Goal: Task Accomplishment & Management: Manage account settings

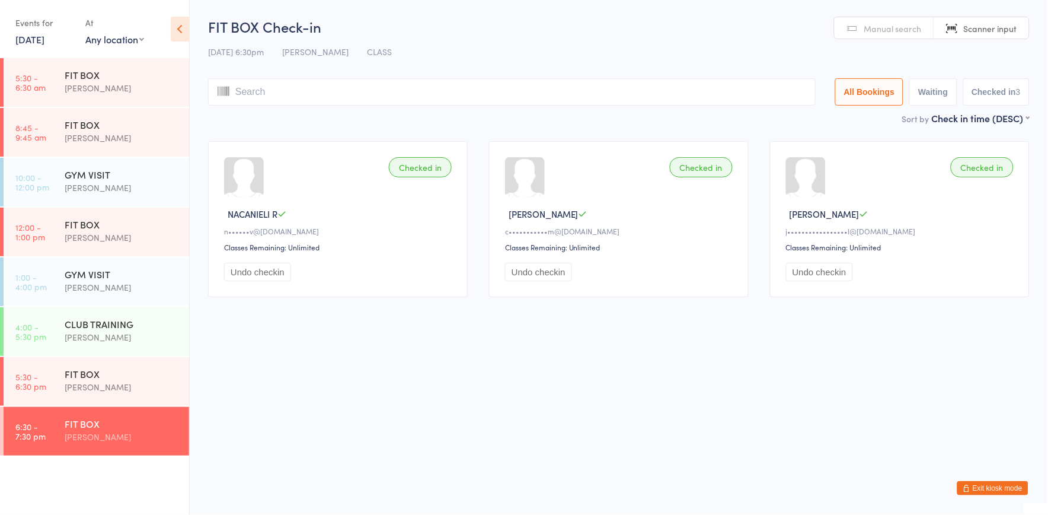
click at [31, 39] on link "[DATE]" at bounding box center [29, 39] width 29 height 13
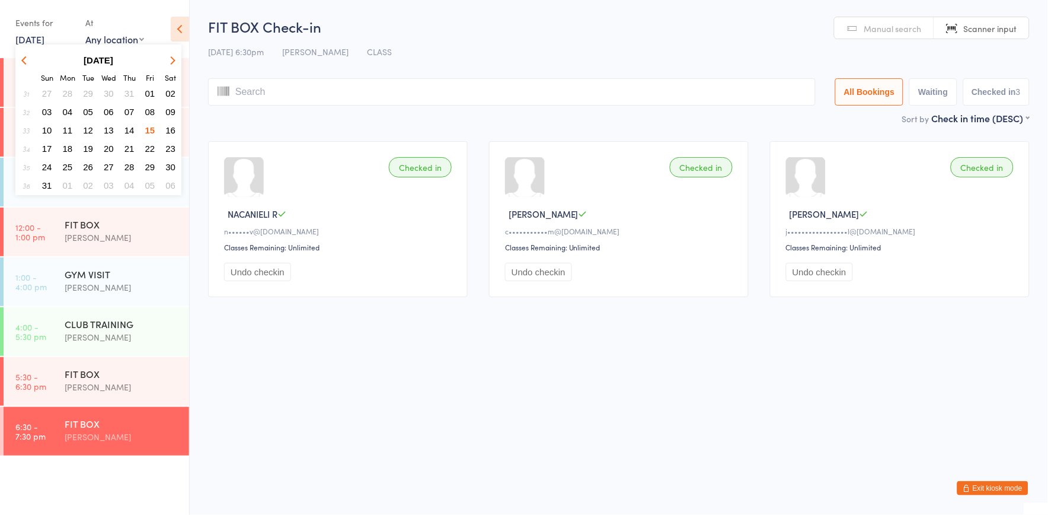
click at [174, 126] on span "16" at bounding box center [170, 130] width 10 height 10
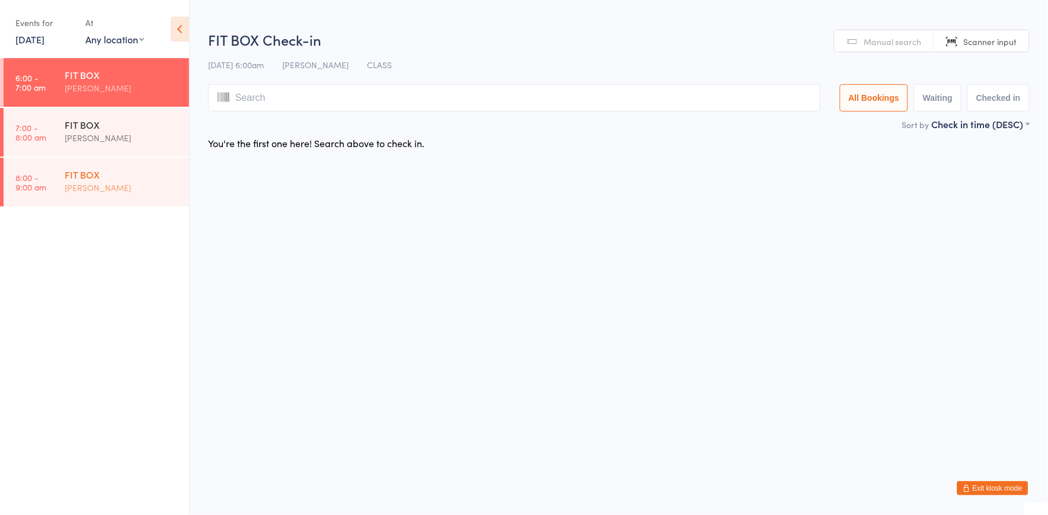
click at [97, 176] on div "FIT BOX" at bounding box center [122, 174] width 114 height 13
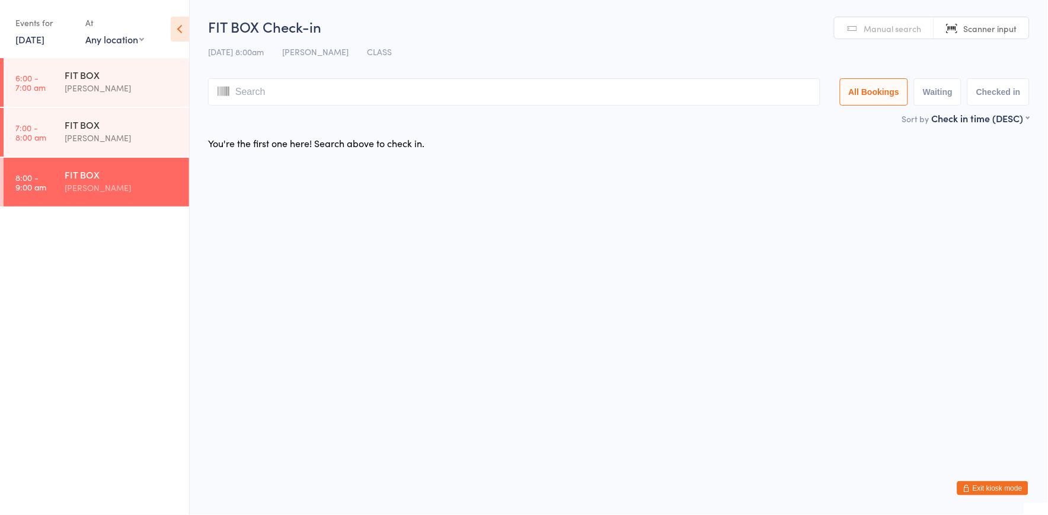
click at [1017, 489] on button "Exit kiosk mode" at bounding box center [992, 488] width 71 height 14
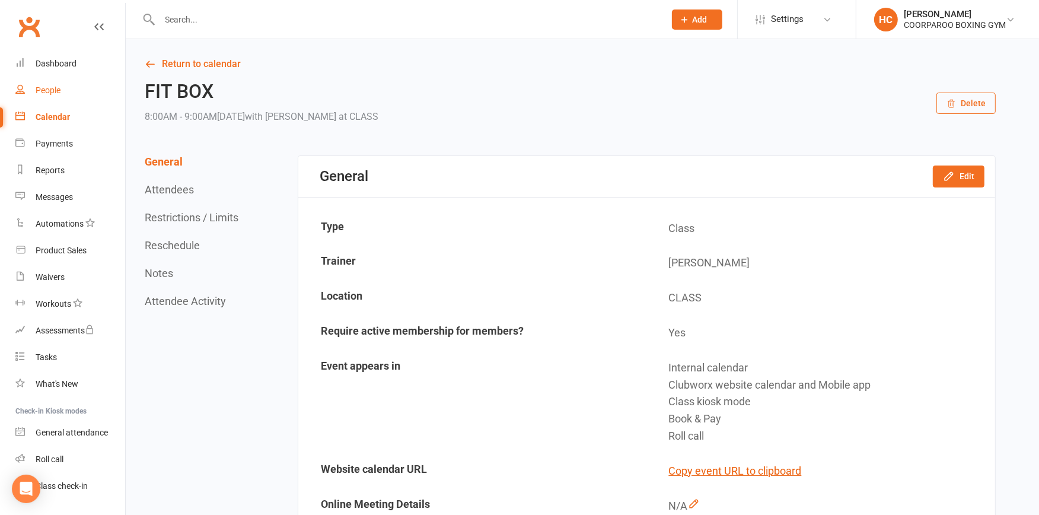
click at [49, 90] on div "People" at bounding box center [48, 89] width 25 height 9
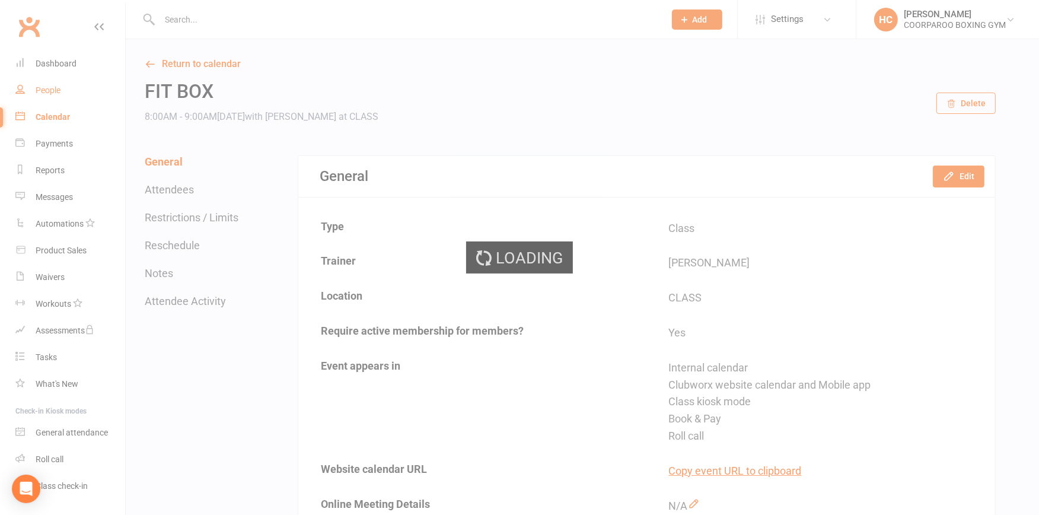
select select "100"
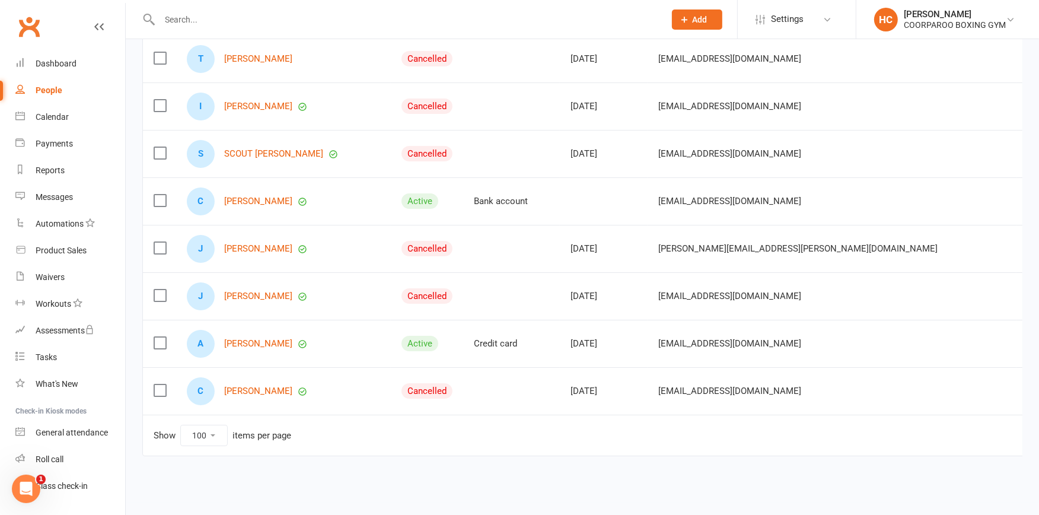
scroll to position [4546, 0]
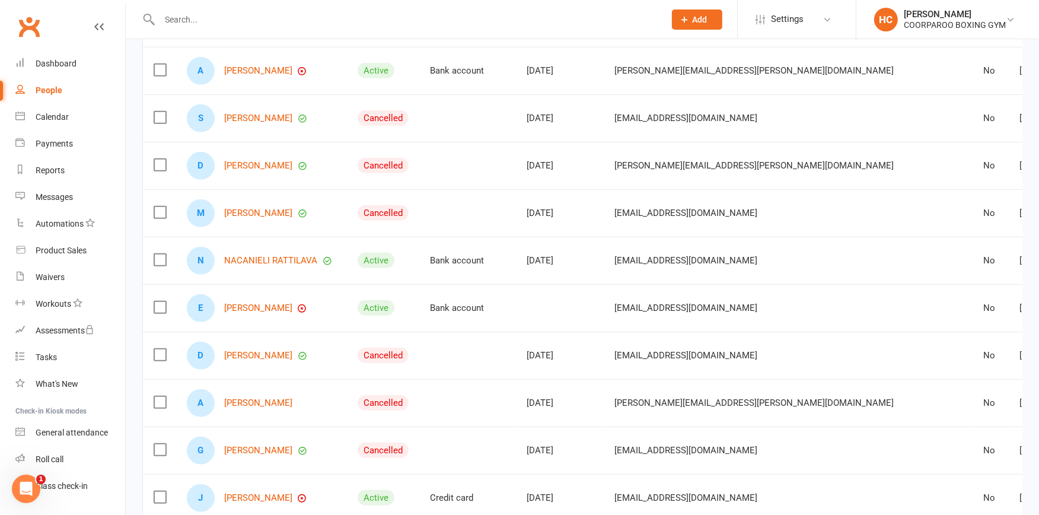
scroll to position [686, 0]
click at [261, 256] on link "NACANIELI RATTILAVA" at bounding box center [270, 261] width 93 height 10
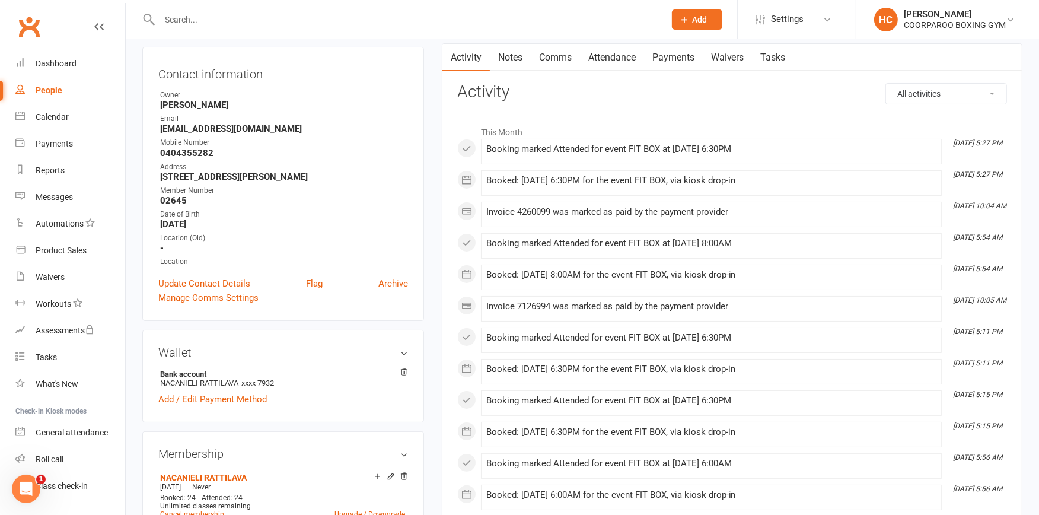
scroll to position [197, 0]
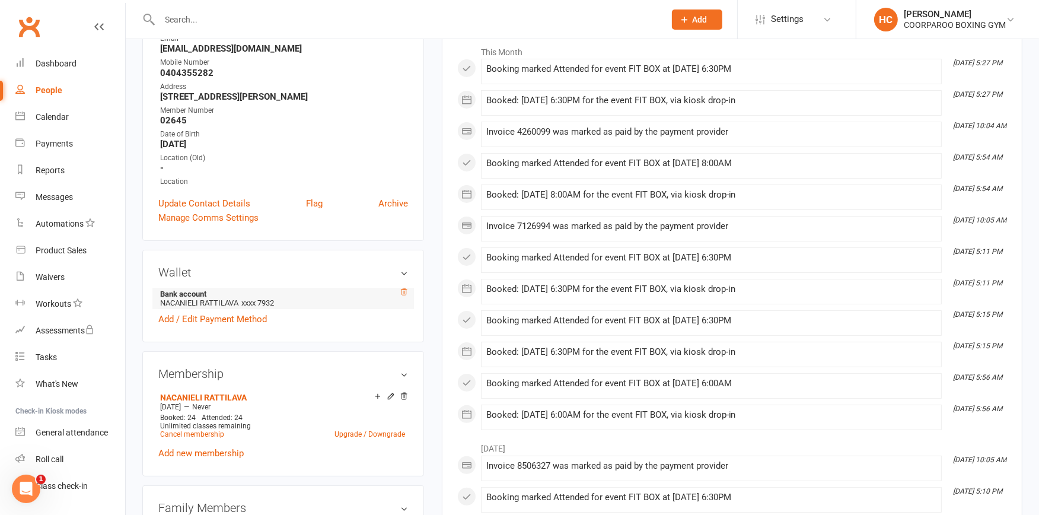
click at [402, 289] on icon at bounding box center [404, 292] width 8 height 8
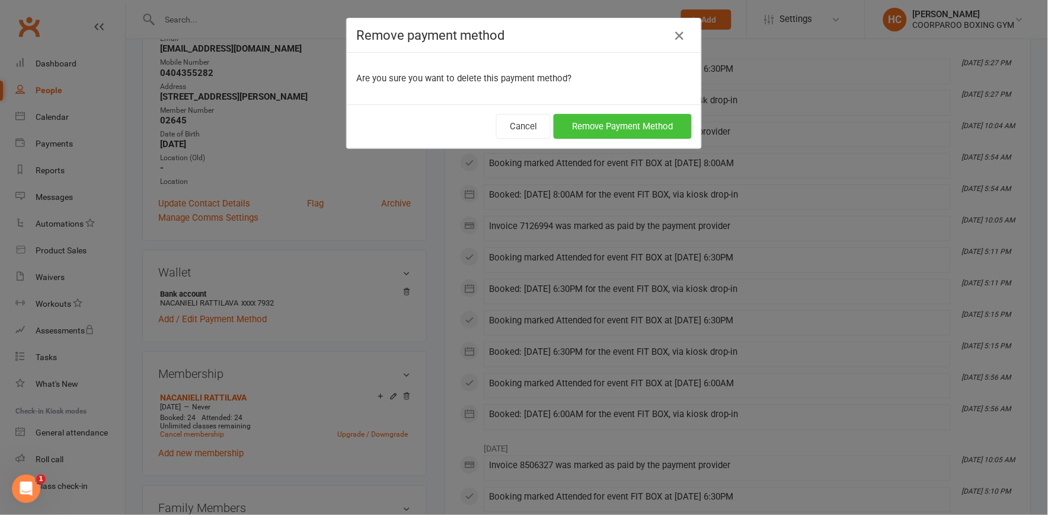
click at [641, 126] on button "Remove Payment Method" at bounding box center [623, 126] width 138 height 25
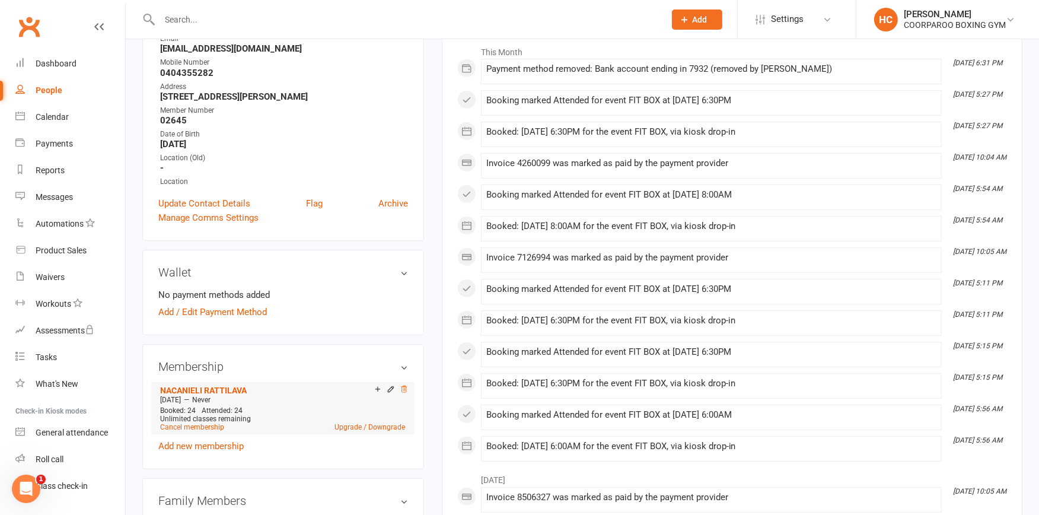
click at [404, 385] on icon at bounding box center [404, 388] width 6 height 7
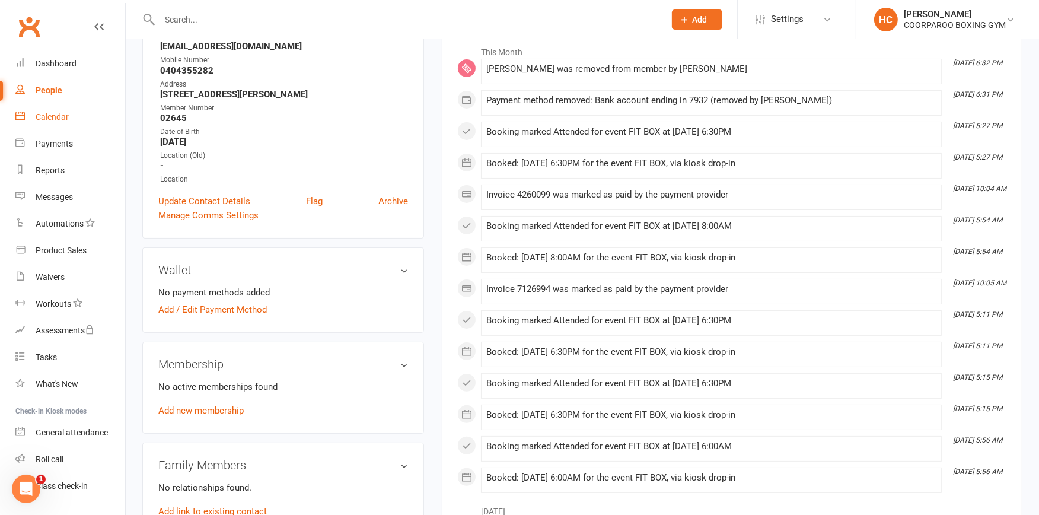
click at [44, 117] on div "Calendar" at bounding box center [52, 116] width 33 height 9
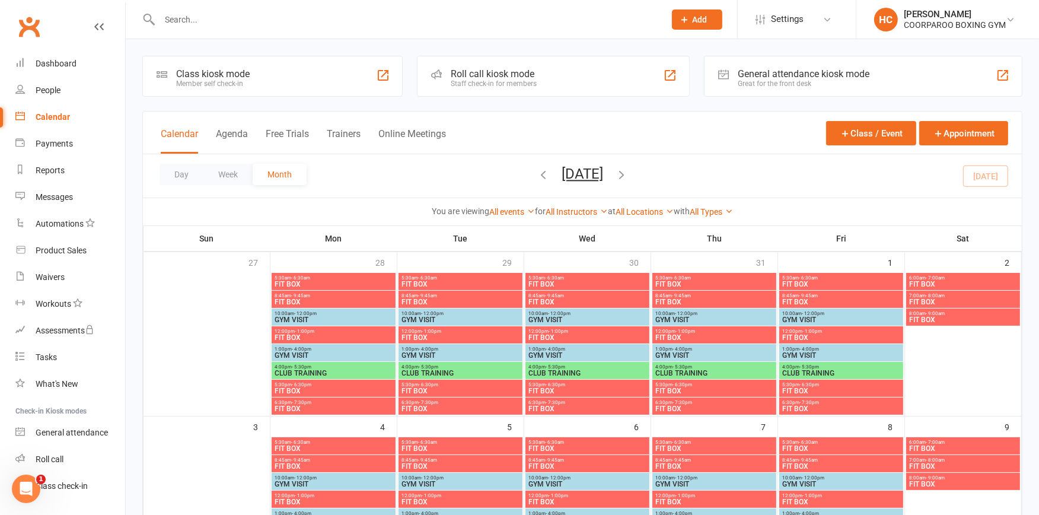
click at [261, 78] on div "Class kiosk mode Member self check-in" at bounding box center [272, 76] width 260 height 41
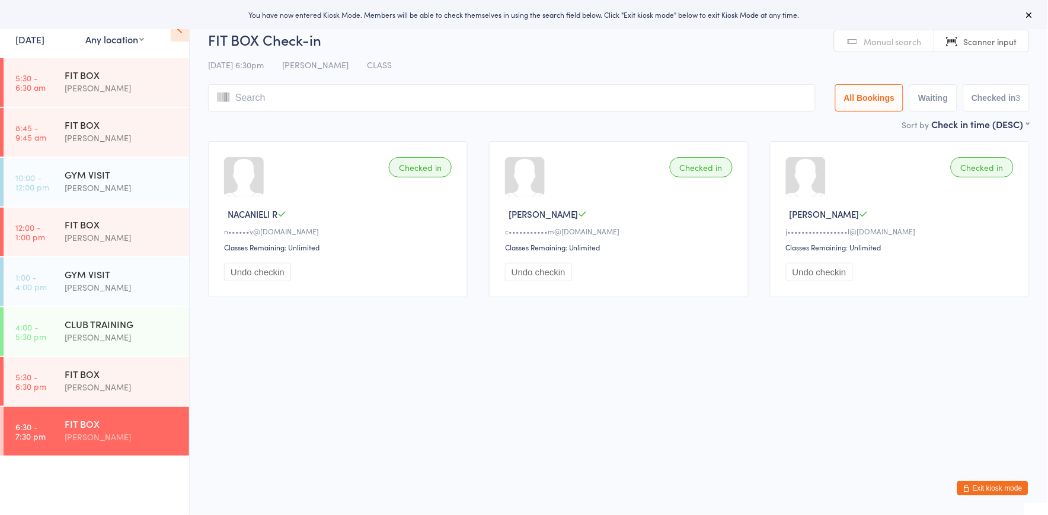
click at [39, 40] on link "15 Aug, 2025" at bounding box center [29, 39] width 29 height 13
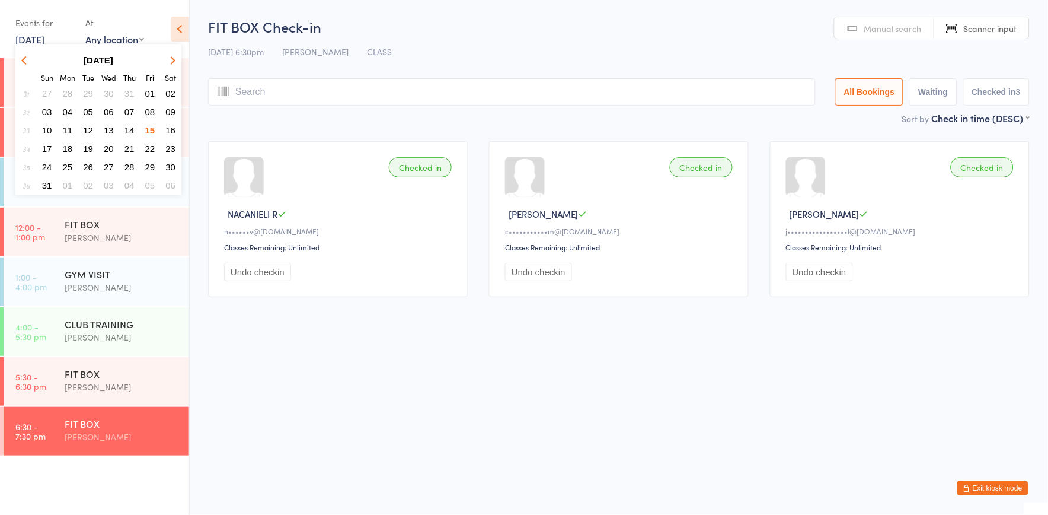
click at [172, 126] on span "16" at bounding box center [170, 130] width 10 height 10
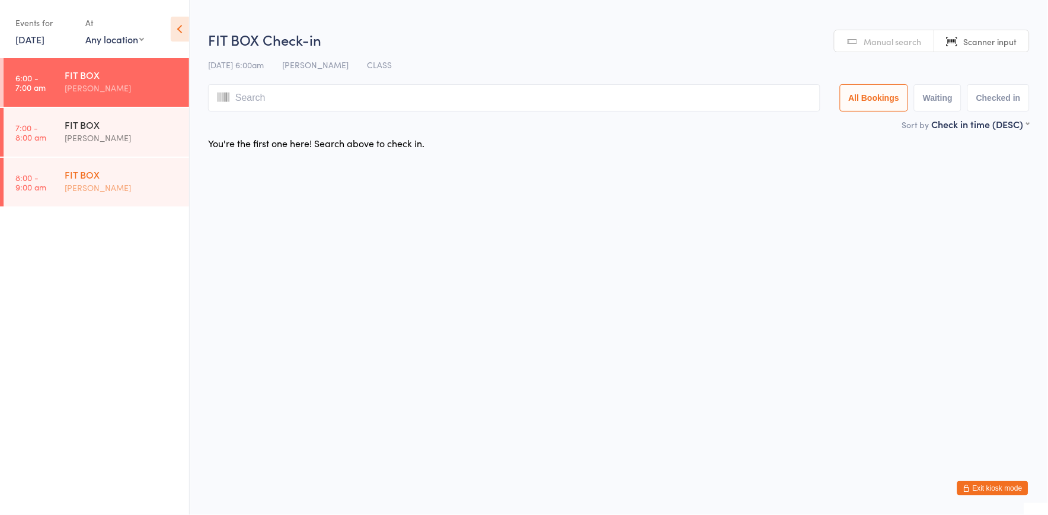
click at [119, 177] on div "FIT BOX" at bounding box center [122, 174] width 114 height 13
